Goal: Find specific page/section: Find specific page/section

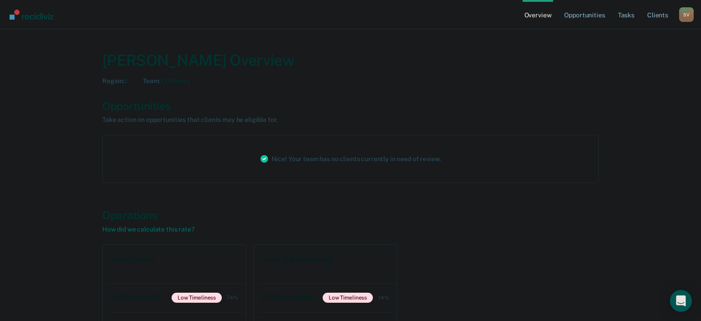
click at [521, 210] on div "Operations" at bounding box center [350, 215] width 497 height 13
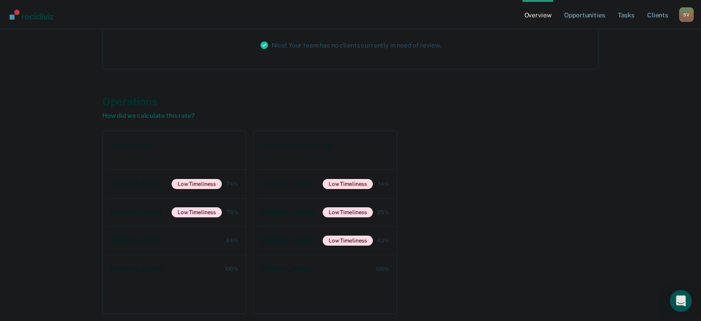
scroll to position [117, 0]
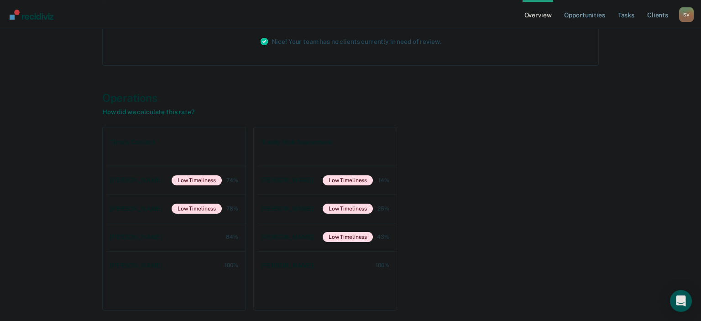
click at [579, 217] on div "Timely Contact [PERSON_NAME] Low Timeliness 74% [PERSON_NAME] Low Timeliness 78…" at bounding box center [350, 219] width 497 height 184
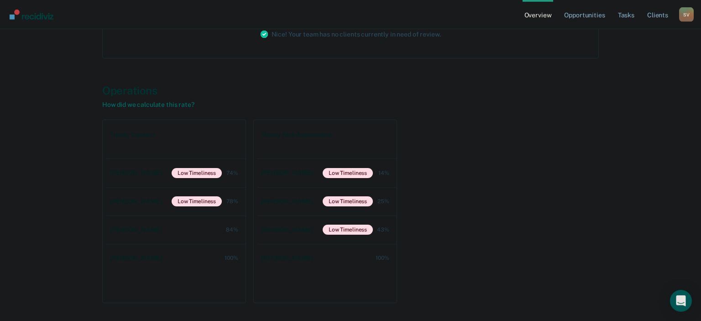
scroll to position [124, 0]
click at [592, 12] on link "Opportunities" at bounding box center [585, 14] width 44 height 29
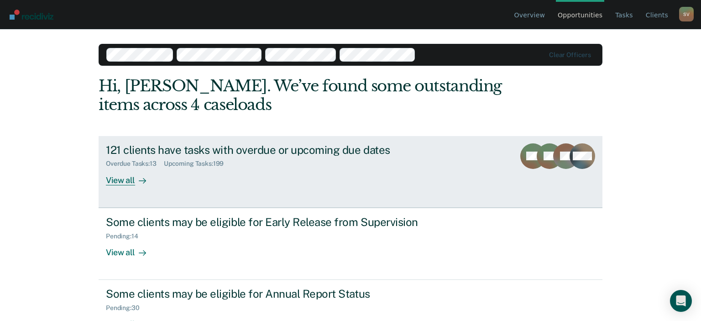
click at [122, 182] on div "View all" at bounding box center [131, 177] width 51 height 18
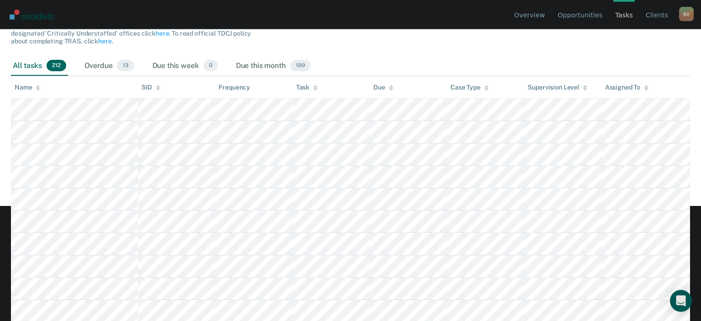
scroll to position [115, 0]
